Goal: Task Accomplishment & Management: Use online tool/utility

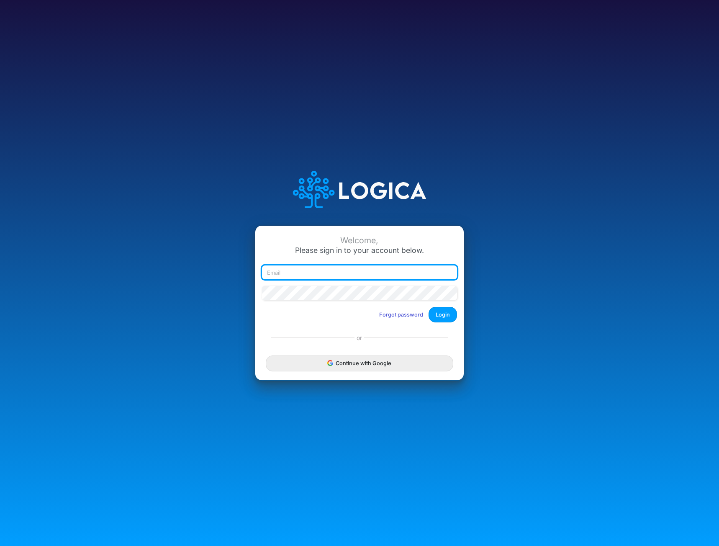
type input "mhaywood@cquencehealth.com"
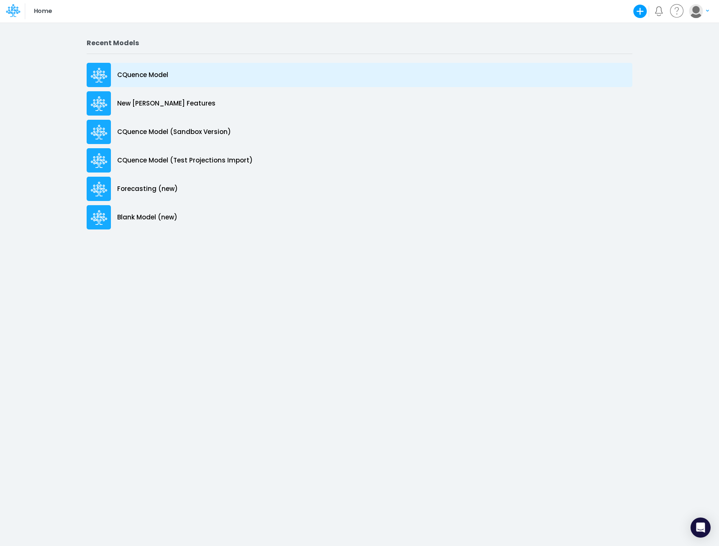
click at [146, 77] on p "CQuence Model" at bounding box center [142, 75] width 51 height 10
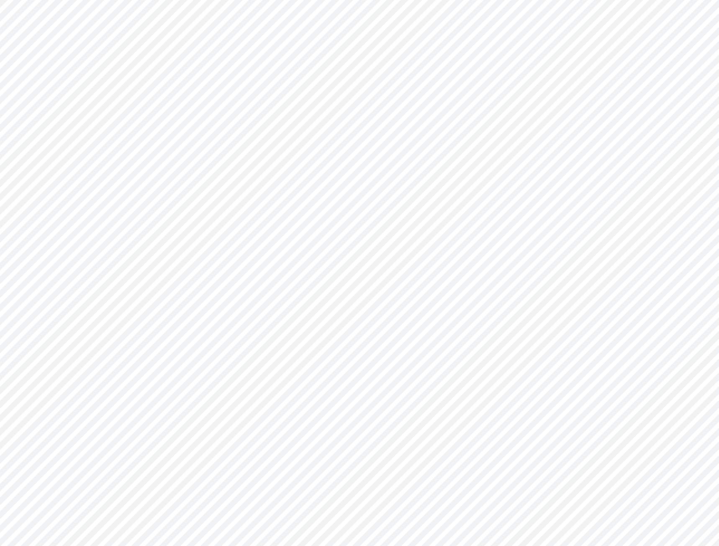
type input "Consolidated All by Month"
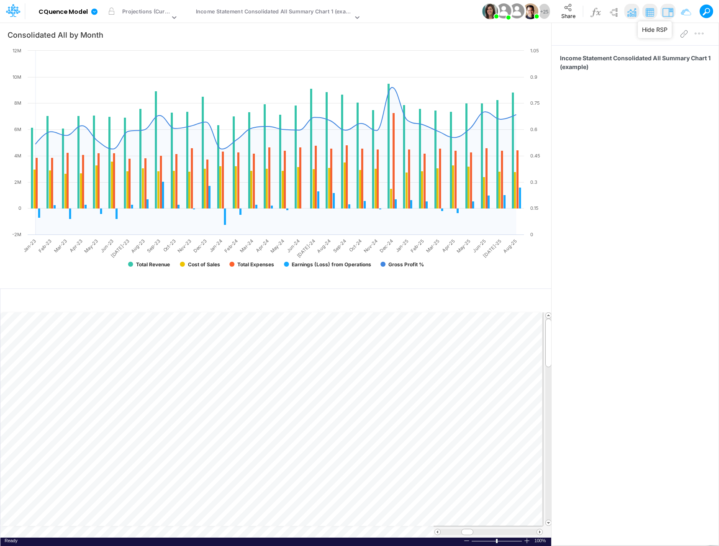
click at [661, 11] on img at bounding box center [667, 11] width 13 height 13
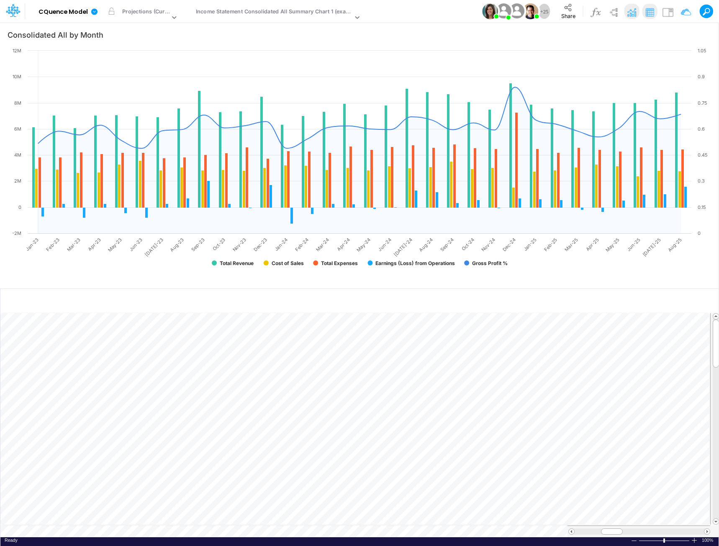
click at [534, 13] on div at bounding box center [537, 16] width 6 height 6
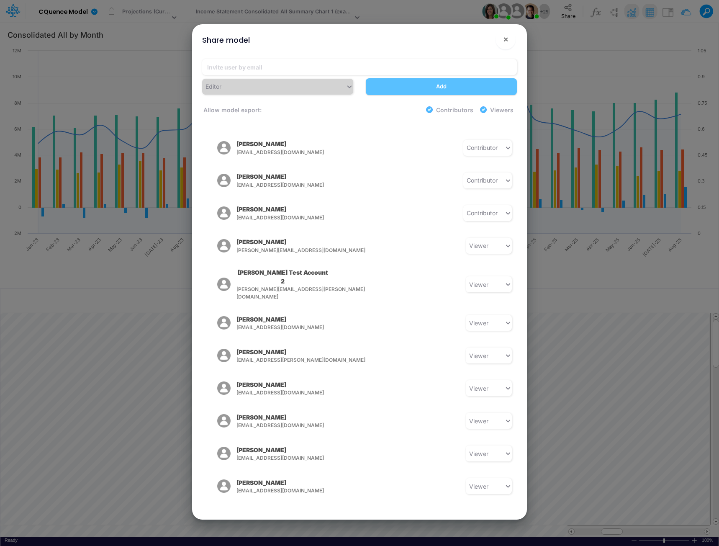
scroll to position [418, 0]
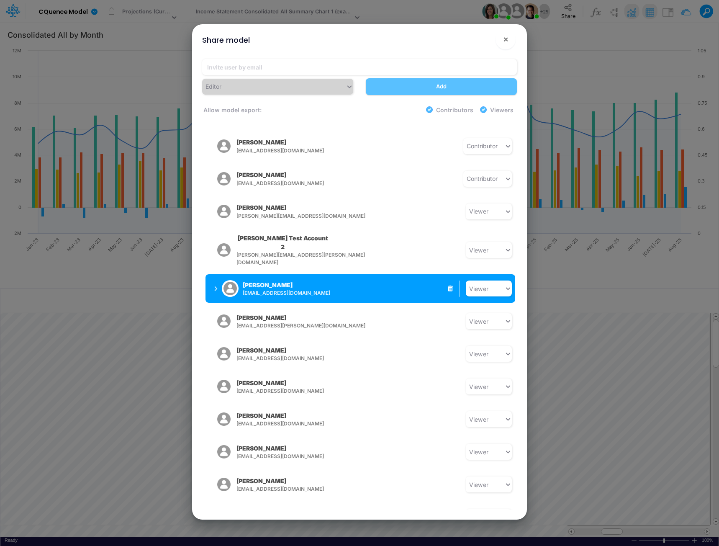
click at [355, 274] on div "Kyle Salem ksalem@cassling.com Viewer" at bounding box center [360, 288] width 310 height 28
click at [213, 277] on button "Kyle Salem ksalem@cassling.com" at bounding box center [271, 288] width 133 height 22
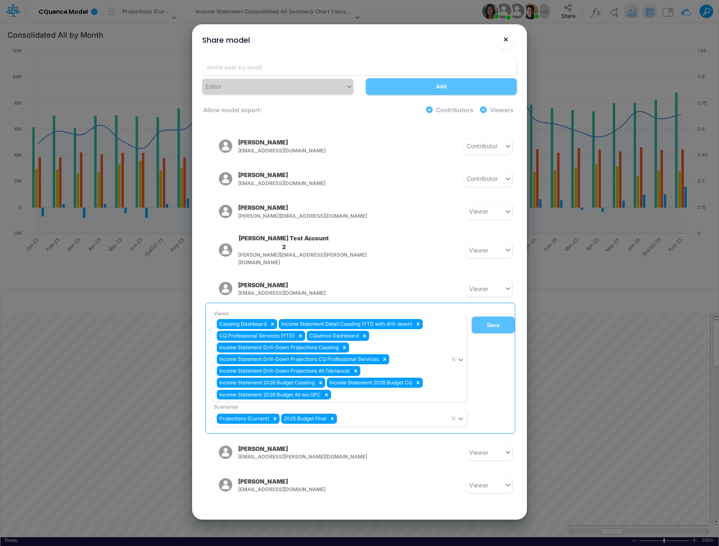
click at [508, 38] on span "×" at bounding box center [505, 39] width 5 height 10
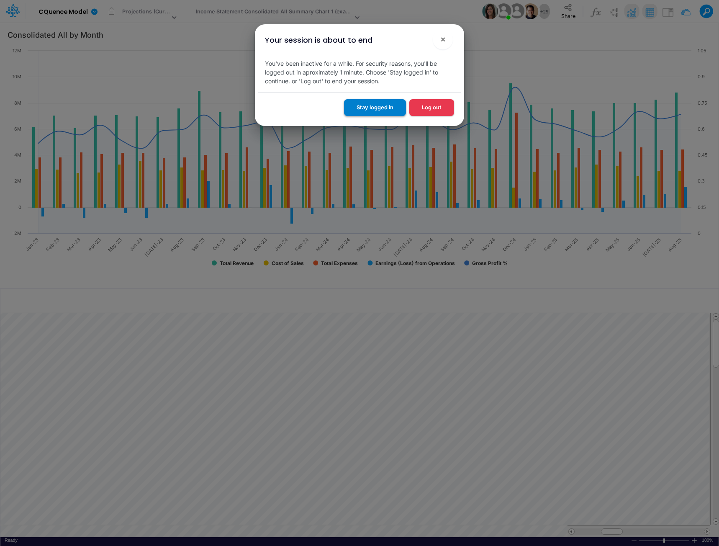
click at [369, 108] on button "Stay logged in" at bounding box center [375, 107] width 62 height 16
